Goal: Transaction & Acquisition: Purchase product/service

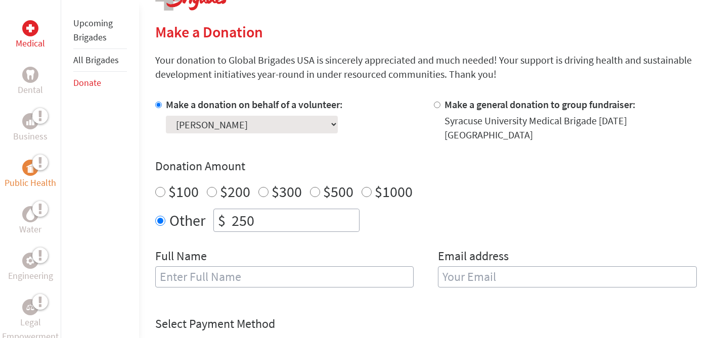
scroll to position [226, 0]
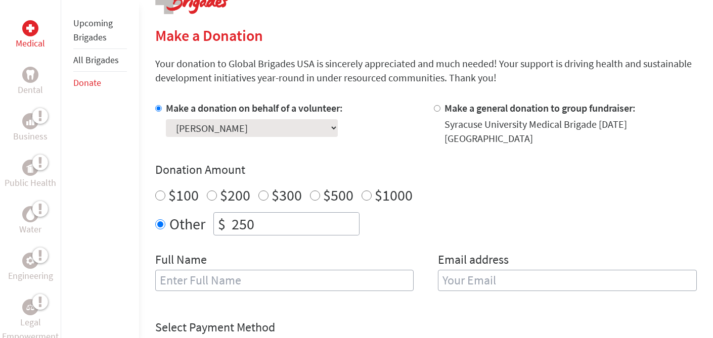
click at [88, 27] on link "Upcoming Brigades" at bounding box center [92, 30] width 39 height 26
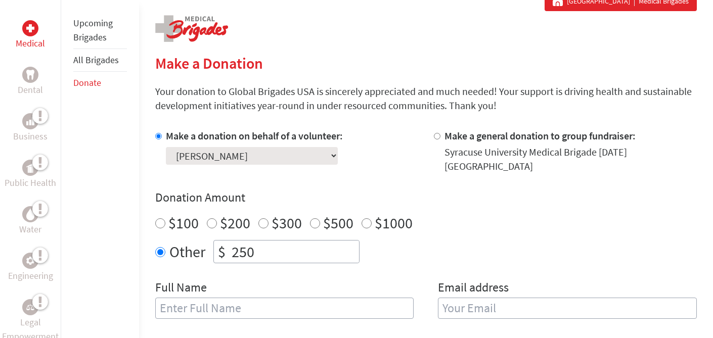
scroll to position [193, 0]
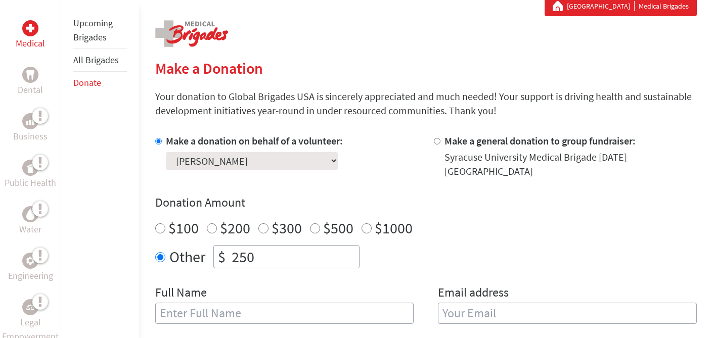
click at [391, 138] on div "Make a donation on behalf of a volunteer: Select a volunteer... [PERSON_NAME] […" at bounding box center [286, 156] width 263 height 45
click at [268, 164] on select "Select a volunteer... [PERSON_NAME] [PERSON_NAME] [PERSON_NAME] [PERSON_NAME] […" at bounding box center [252, 161] width 172 height 18
click at [264, 162] on select "Select a volunteer... [PERSON_NAME] [PERSON_NAME] [PERSON_NAME] [PERSON_NAME] […" at bounding box center [252, 161] width 172 height 18
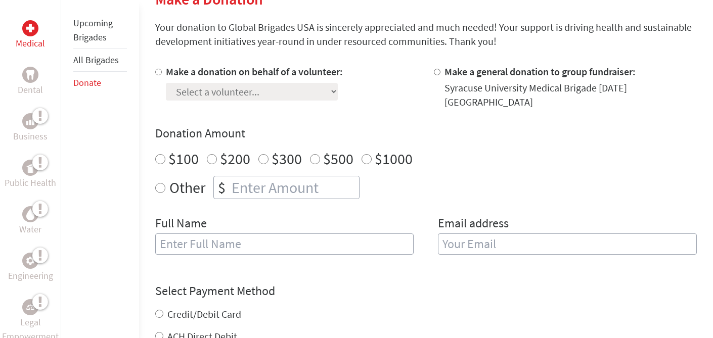
scroll to position [263, 0]
